Goal: Check status: Check status

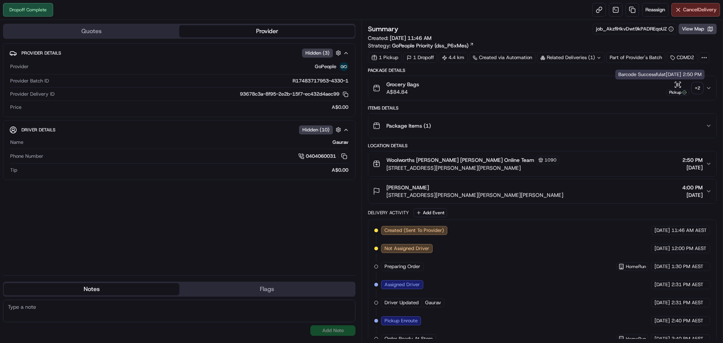
click at [696, 84] on div "+ 2" at bounding box center [697, 88] width 11 height 11
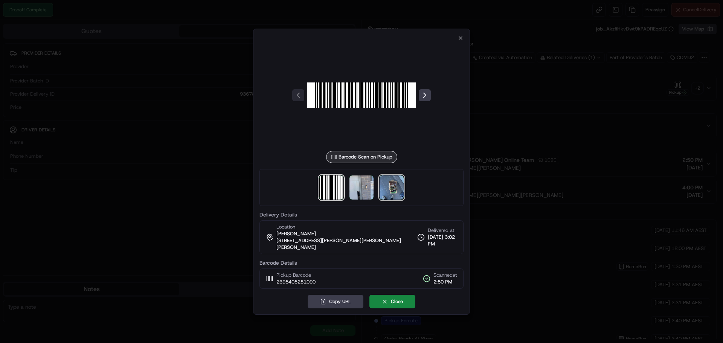
click at [400, 188] on img at bounding box center [391, 187] width 24 height 24
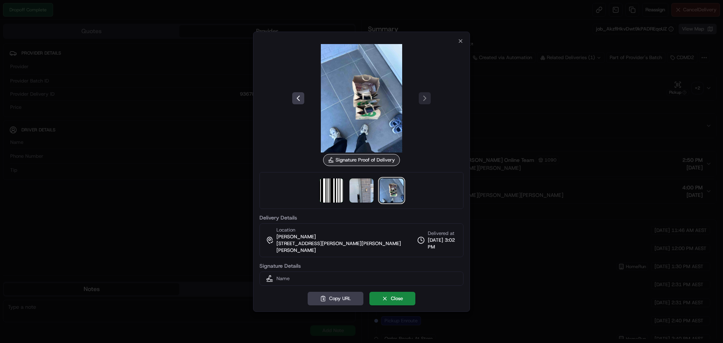
click at [464, 45] on div "Signature Proof of Delivery Delivery Details Location [PERSON_NAME] [STREET_ADD…" at bounding box center [361, 172] width 217 height 280
click at [463, 44] on icon "button" at bounding box center [460, 41] width 6 height 6
